Goal: Information Seeking & Learning: Compare options

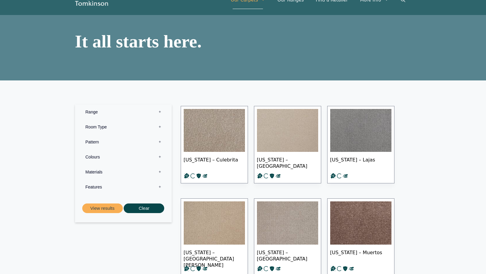
scroll to position [27, 0]
click at [96, 171] on label "Materials 0" at bounding box center [123, 171] width 88 height 15
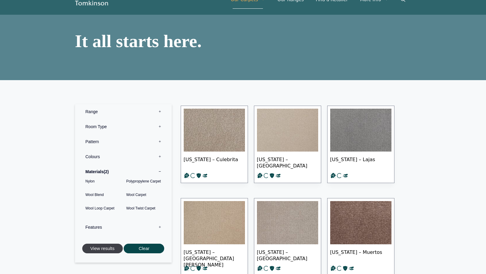
click at [107, 249] on button "View results" at bounding box center [102, 249] width 40 height 10
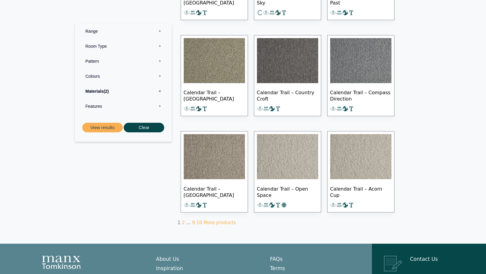
scroll to position [309, 0]
click at [211, 220] on link "More products" at bounding box center [219, 222] width 32 height 5
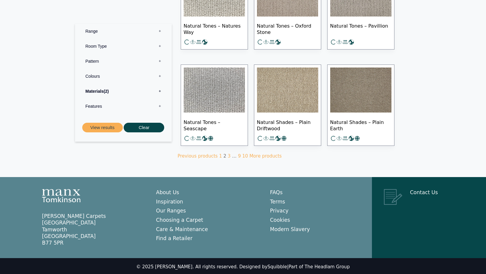
scroll to position [375, 0]
click at [219, 154] on link "1" at bounding box center [220, 156] width 3 height 5
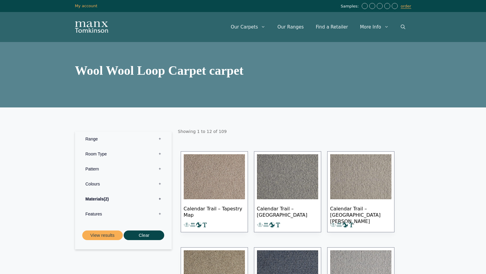
click at [213, 168] on img at bounding box center [214, 176] width 61 height 45
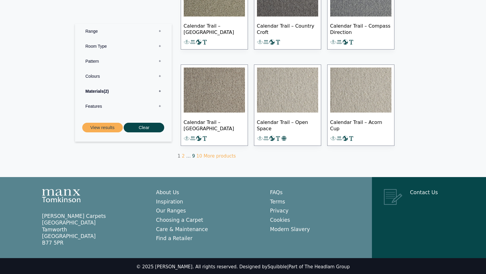
scroll to position [375, 0]
click at [182, 155] on link "2" at bounding box center [183, 156] width 3 height 5
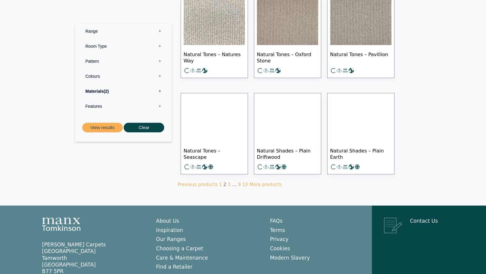
scroll to position [346, 0]
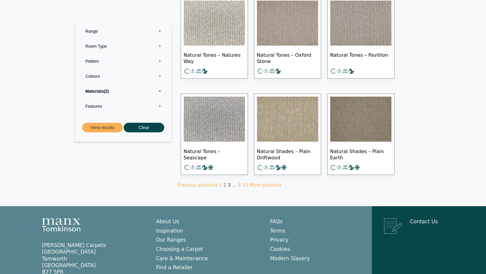
click at [228, 182] on link "3" at bounding box center [229, 184] width 3 height 5
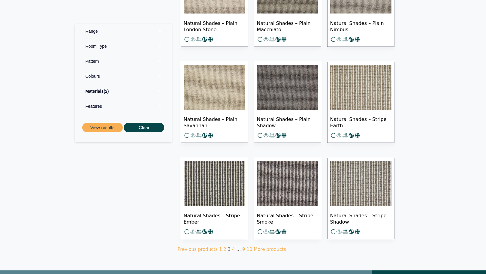
scroll to position [282, 0]
click at [232, 248] on link "4" at bounding box center [233, 248] width 3 height 5
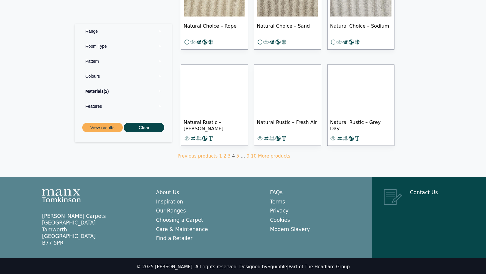
scroll to position [375, 0]
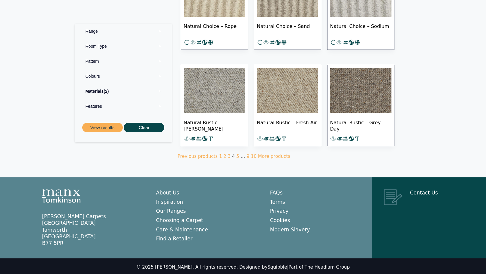
drag, startPoint x: 225, startPoint y: 156, endPoint x: 274, endPoint y: 163, distance: 49.5
click at [226, 156] on div "Previous products 1 2 3 4 5 … 9 10 More products" at bounding box center [294, 157] width 232 height 6
click at [228, 154] on link "3" at bounding box center [229, 156] width 3 height 5
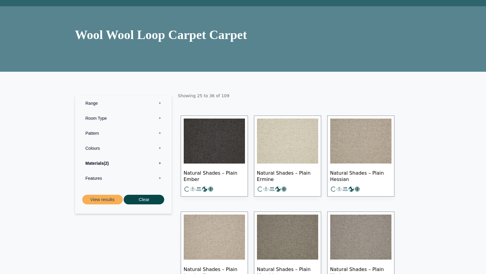
scroll to position [38, 0]
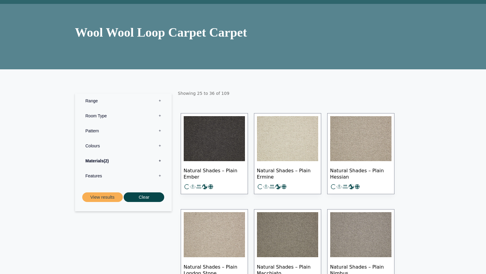
click at [99, 148] on label "Colours 0" at bounding box center [123, 145] width 88 height 15
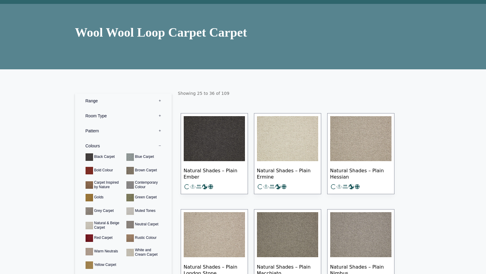
click at [99, 148] on label "Colours 0" at bounding box center [123, 145] width 88 height 15
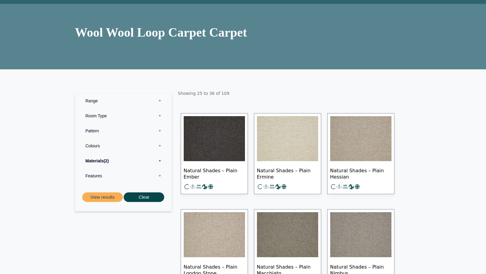
click at [95, 133] on label "Pattern 0" at bounding box center [123, 130] width 88 height 15
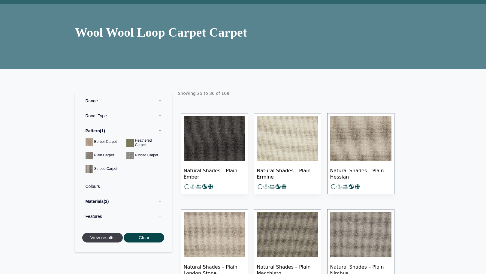
click at [112, 239] on button "View results" at bounding box center [102, 238] width 40 height 10
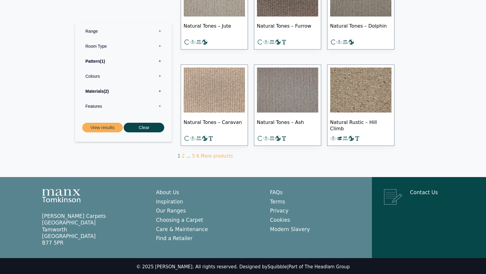
scroll to position [375, 0]
click at [205, 154] on link "More products" at bounding box center [217, 156] width 32 height 5
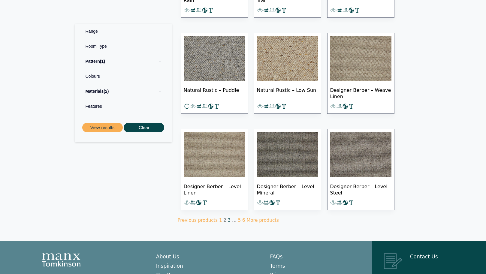
scroll to position [311, 0]
click at [228, 218] on link "3" at bounding box center [229, 219] width 3 height 5
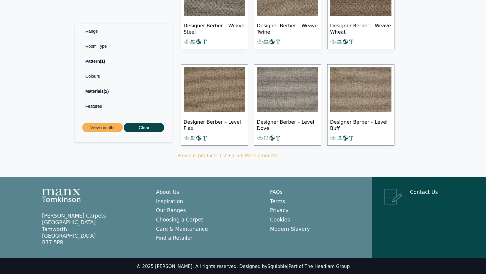
scroll to position [375, 0]
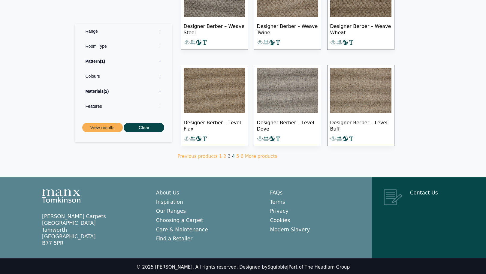
click at [232, 154] on link "4" at bounding box center [233, 156] width 3 height 5
